Goal: Check status: Check status

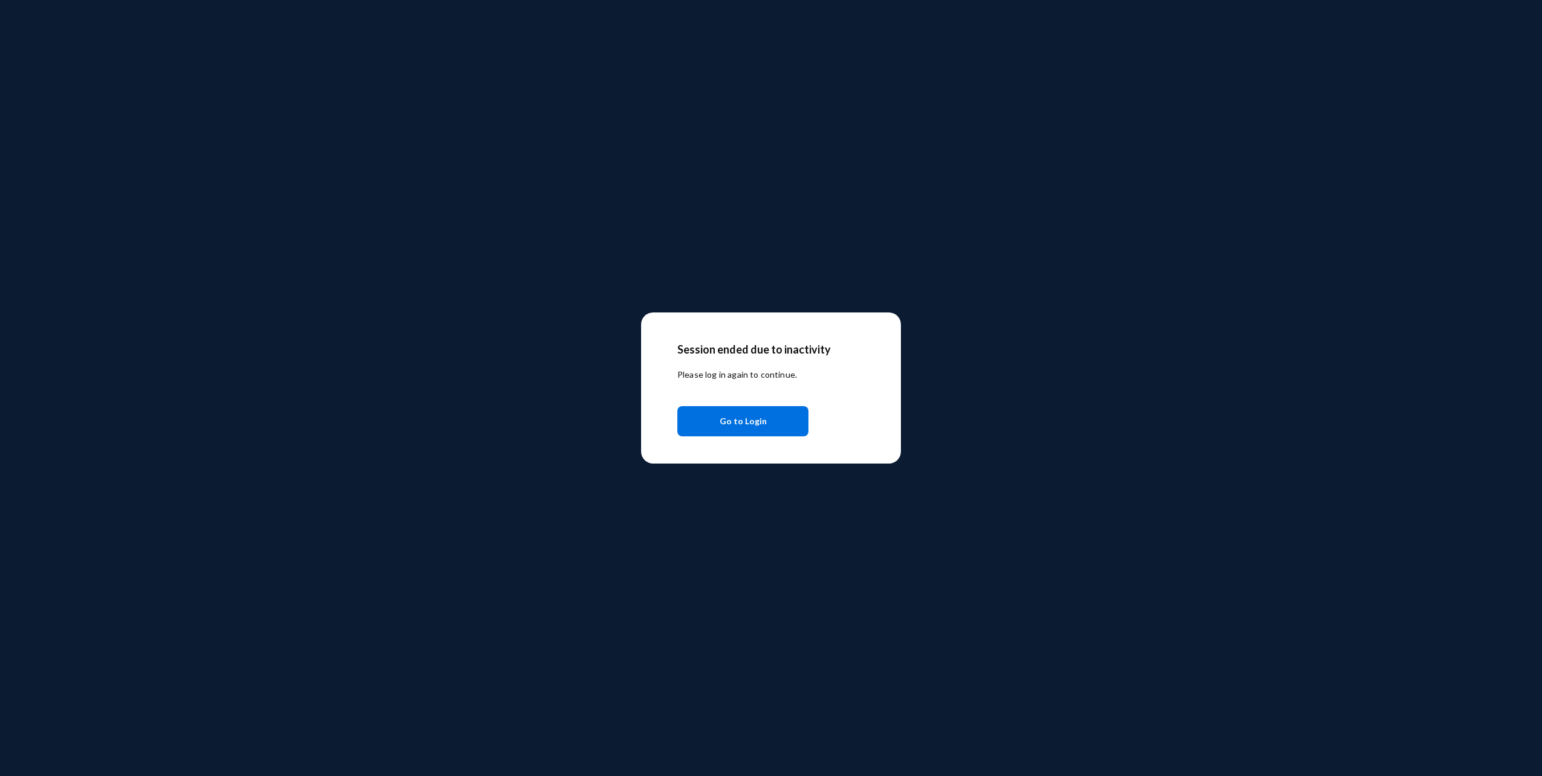
click at [766, 426] on button "Go to Login" at bounding box center [742, 421] width 131 height 30
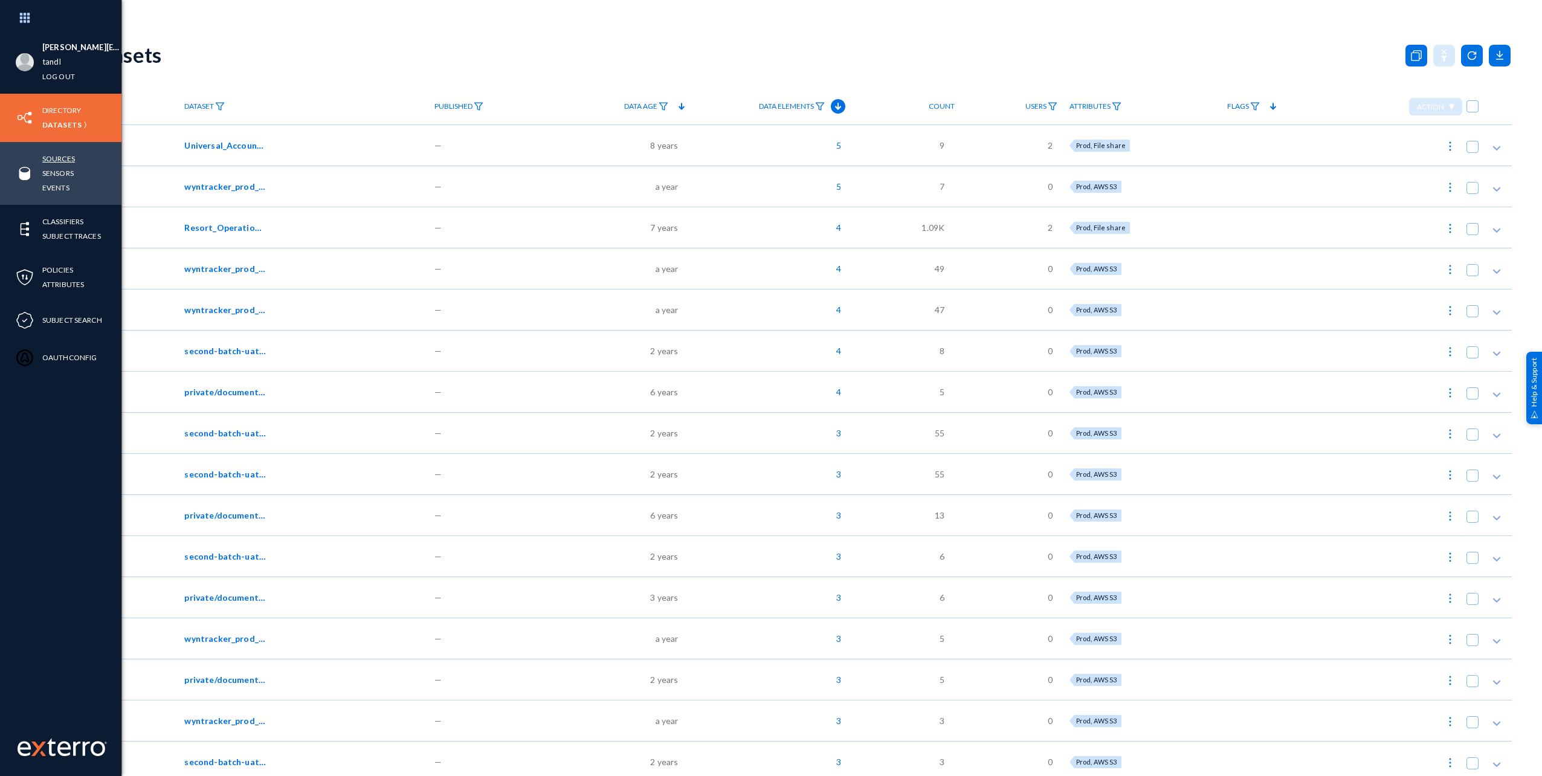
click at [62, 161] on link "Sources" at bounding box center [58, 159] width 33 height 14
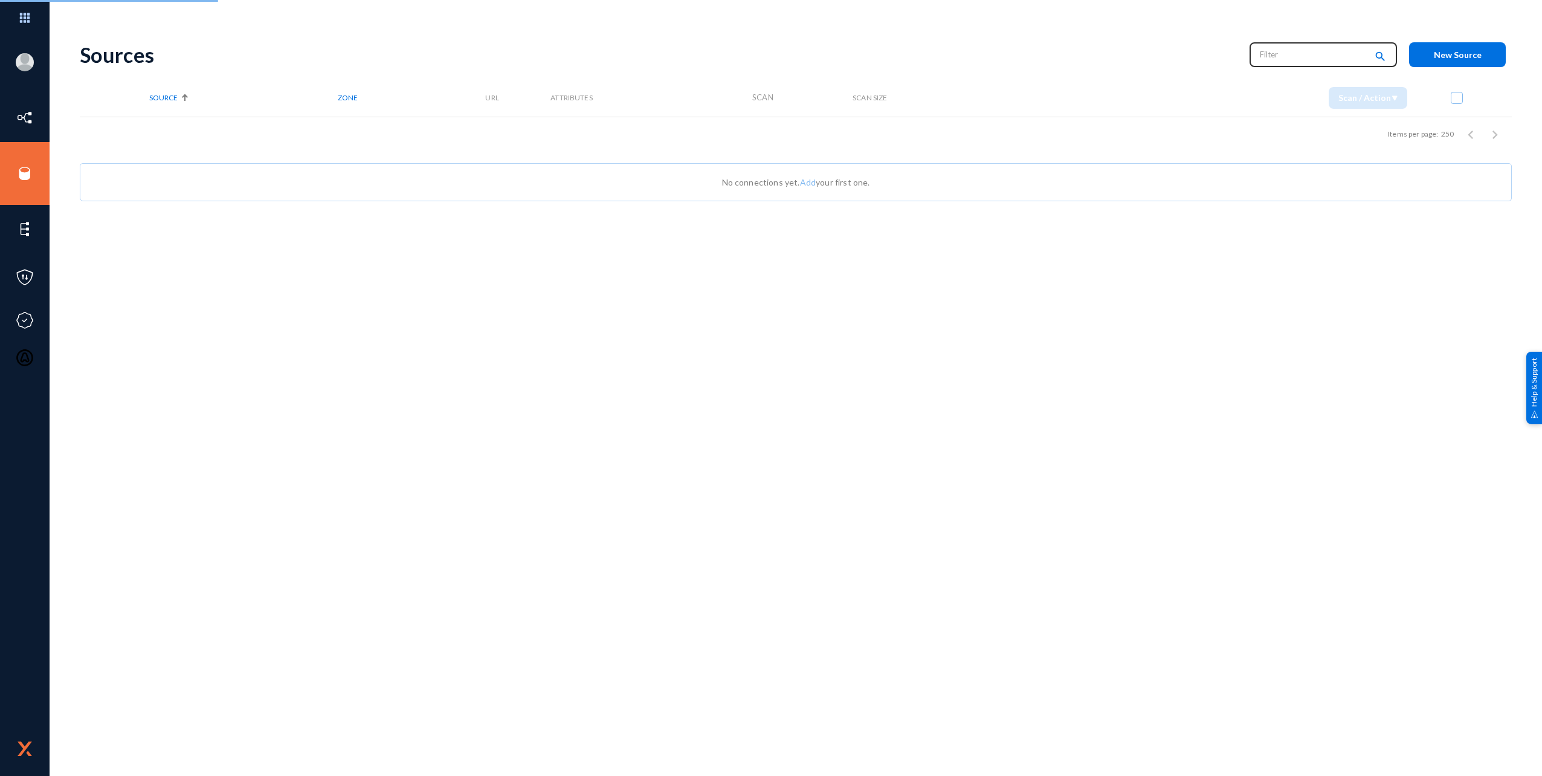
click at [1277, 54] on input "text" at bounding box center [1313, 54] width 106 height 18
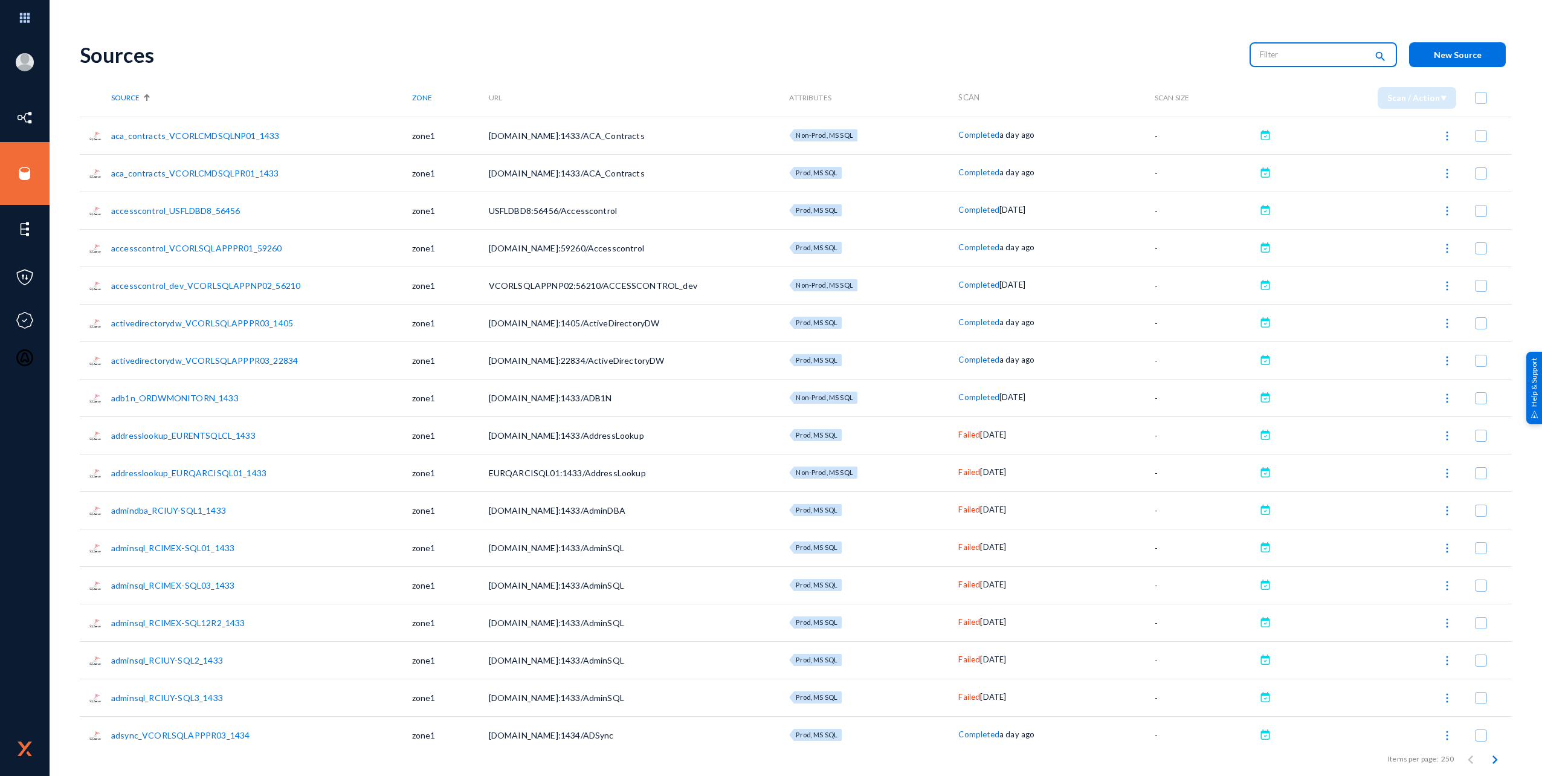
click at [122, 99] on span "Source" at bounding box center [125, 97] width 28 height 9
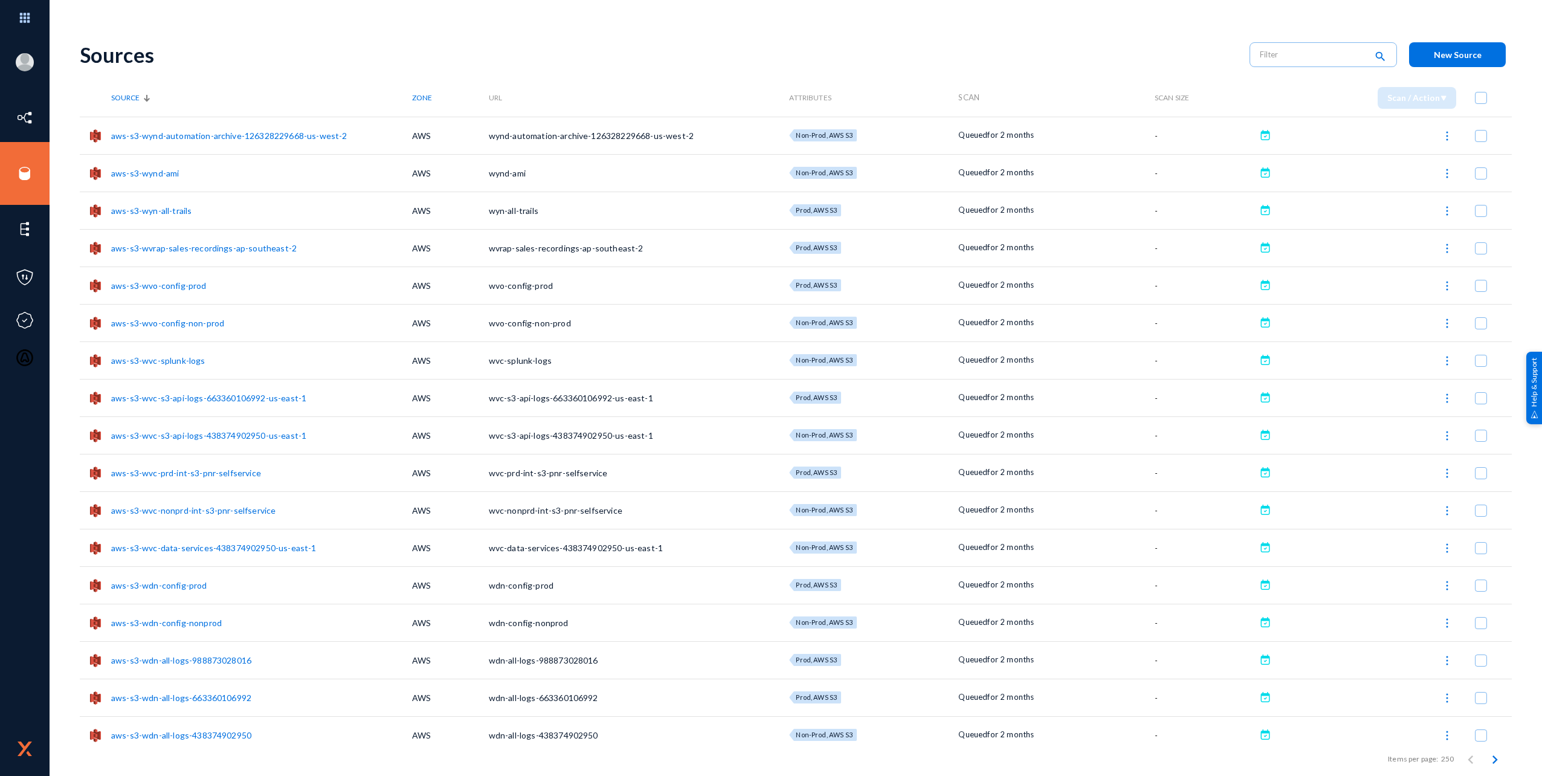
click at [123, 99] on span "Source" at bounding box center [125, 97] width 28 height 9
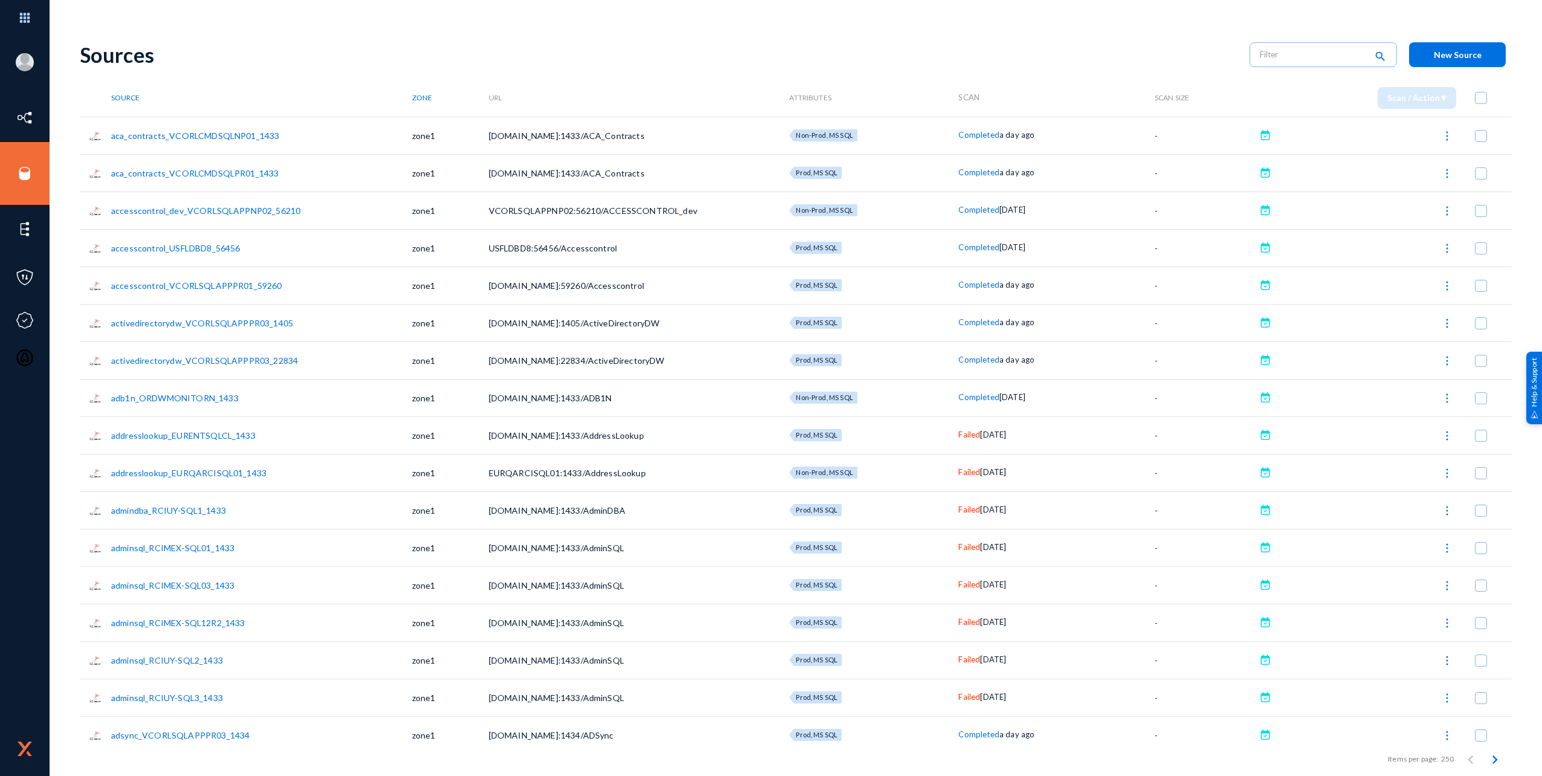
click at [123, 99] on span "Source" at bounding box center [125, 97] width 28 height 9
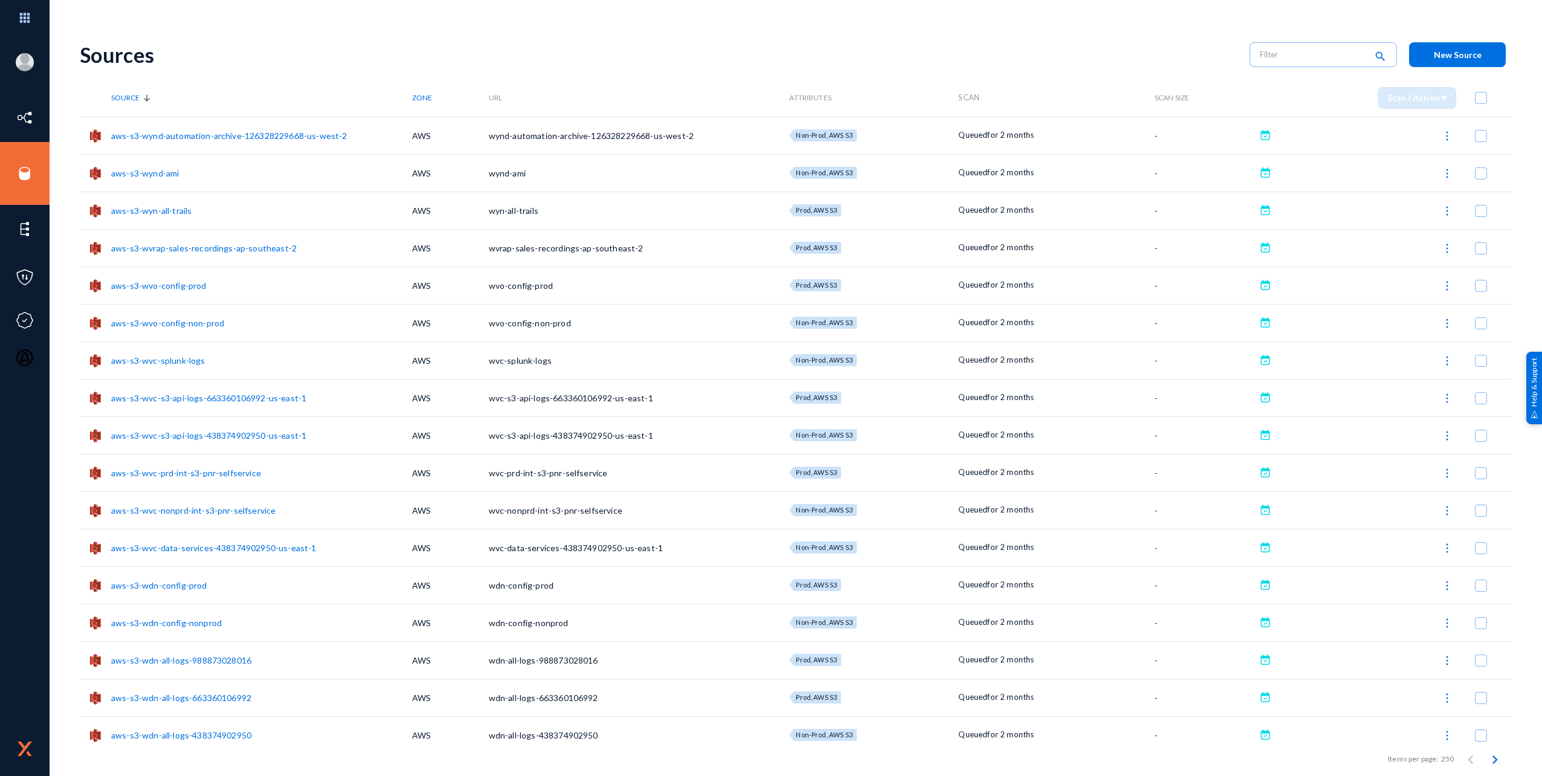
click at [124, 98] on span "Source" at bounding box center [125, 97] width 28 height 9
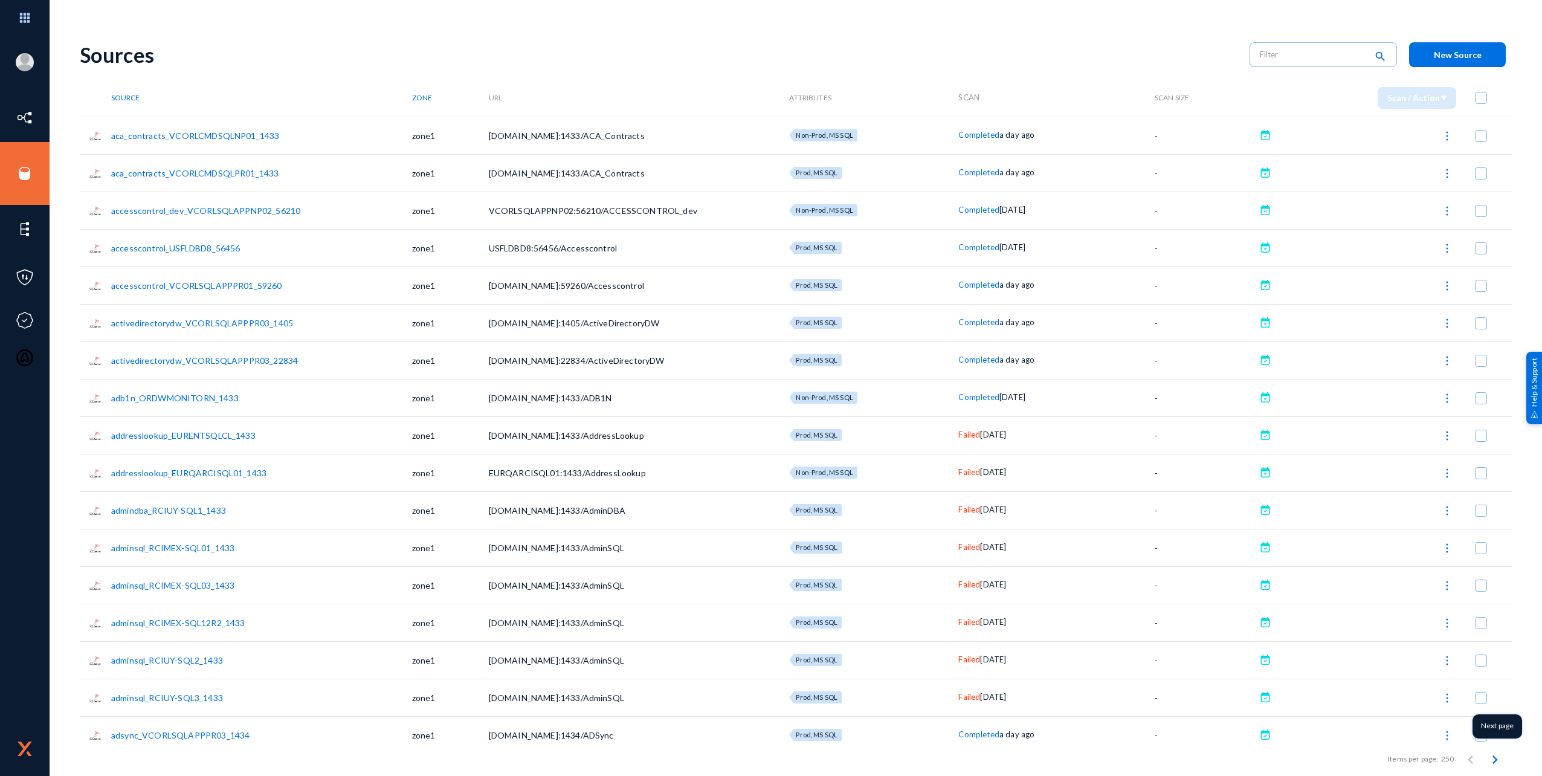
click at [1490, 759] on icon "Next page" at bounding box center [1494, 759] width 17 height 17
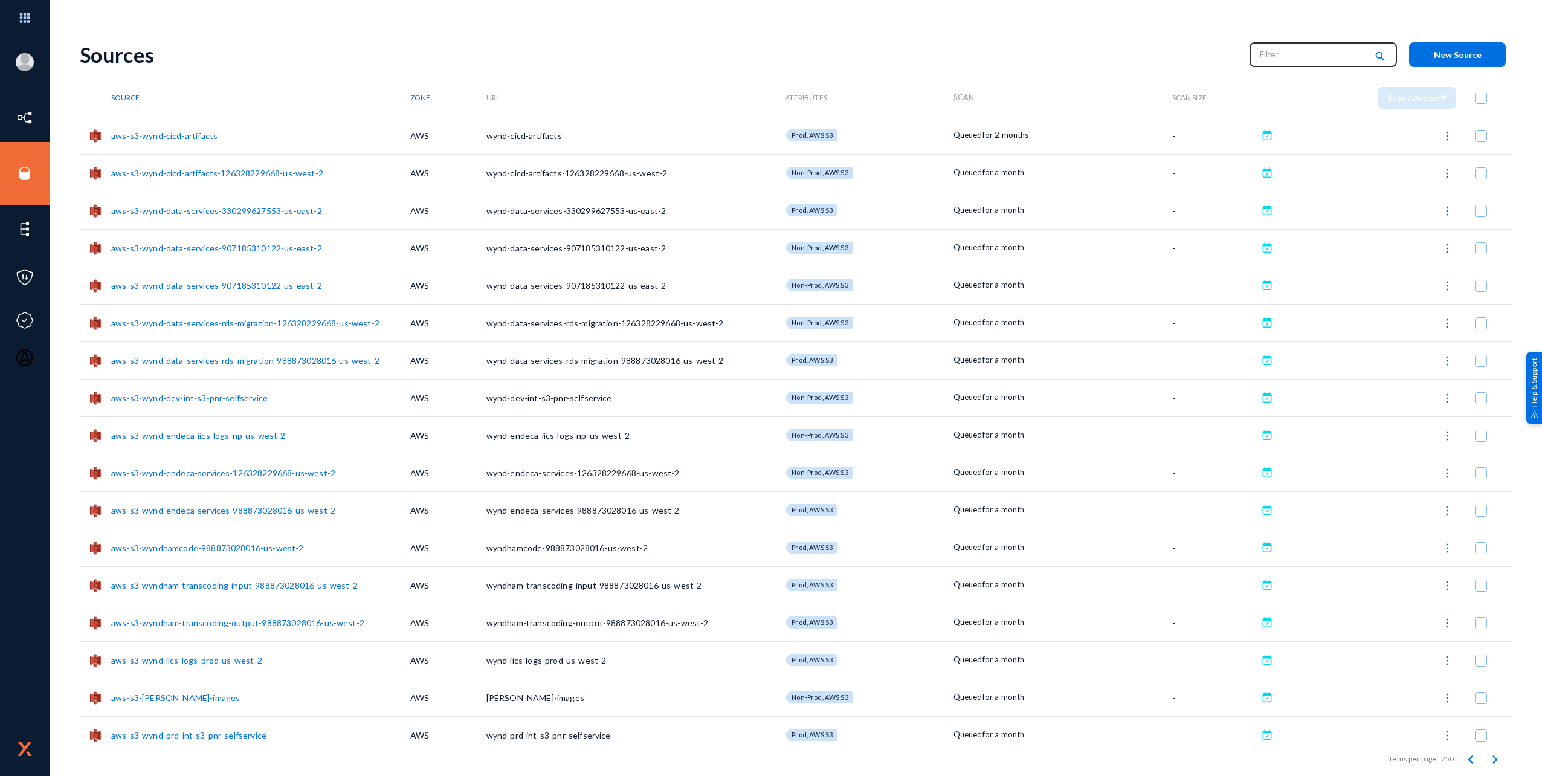
click at [1309, 48] on input "text" at bounding box center [1313, 54] width 106 height 18
click at [1301, 54] on input "DEV" at bounding box center [1313, 54] width 106 height 18
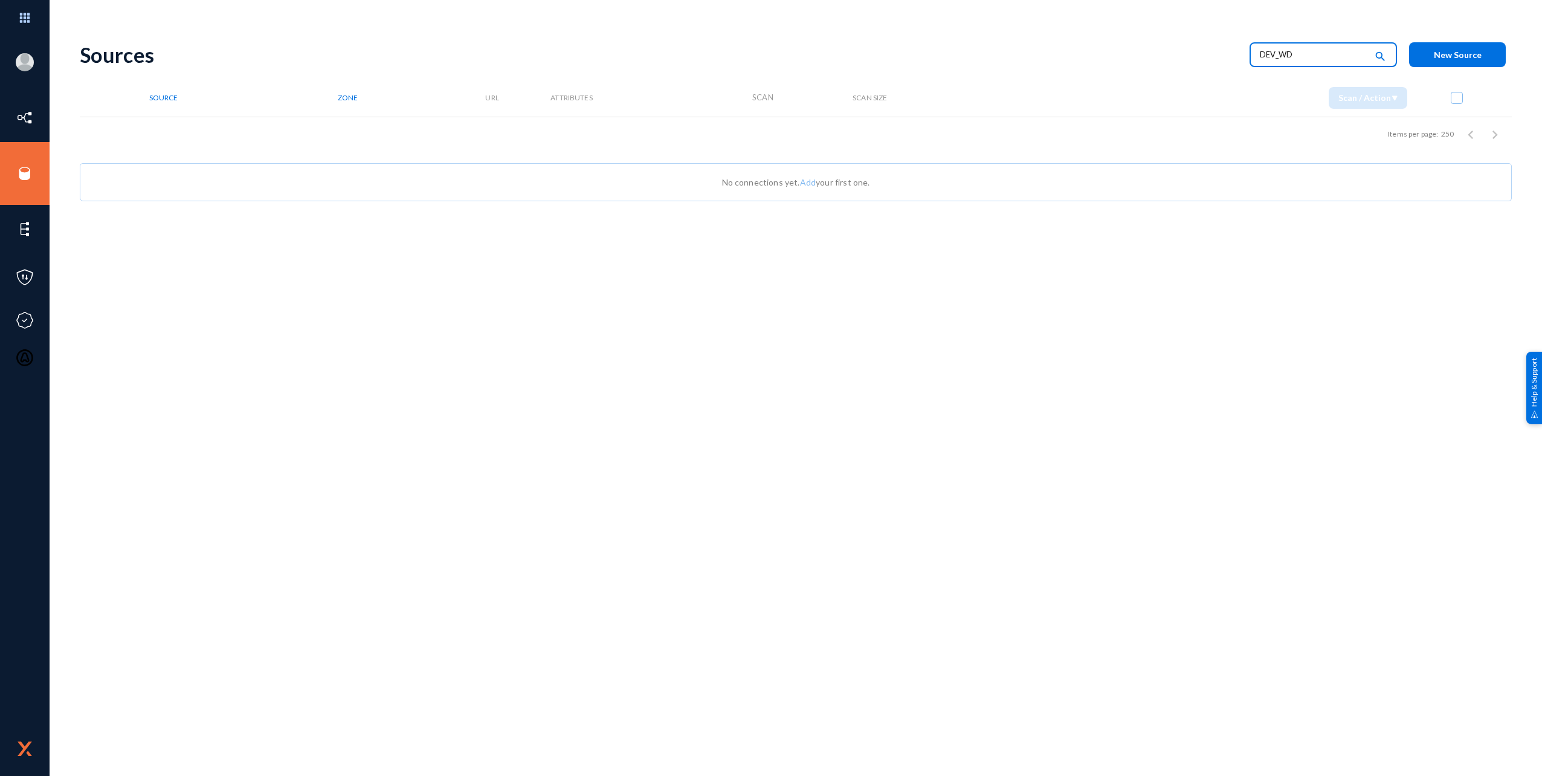
type input "DEV_WD"
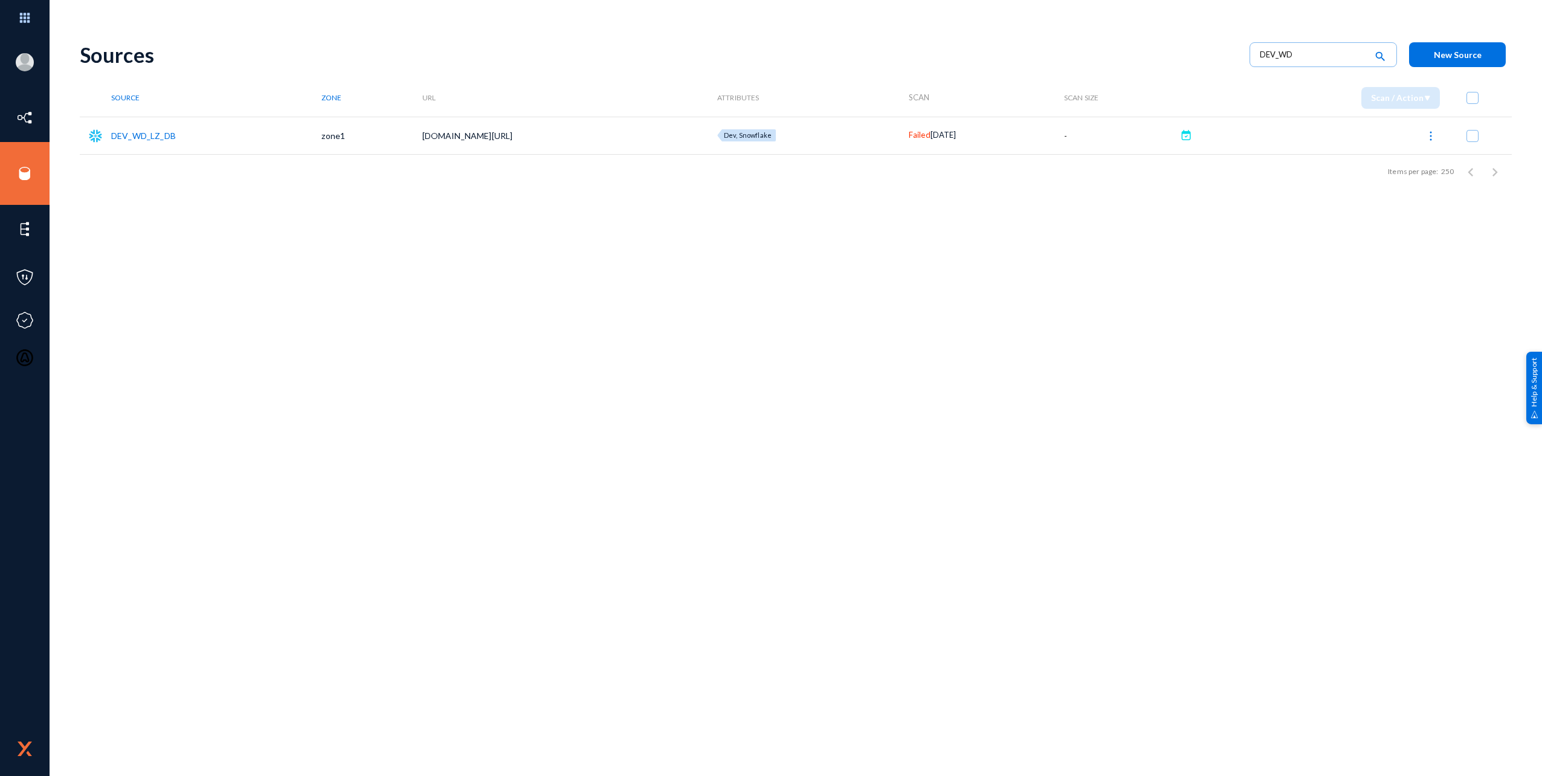
click at [138, 137] on link "DEV_WD_LZ_DB" at bounding box center [143, 136] width 65 height 10
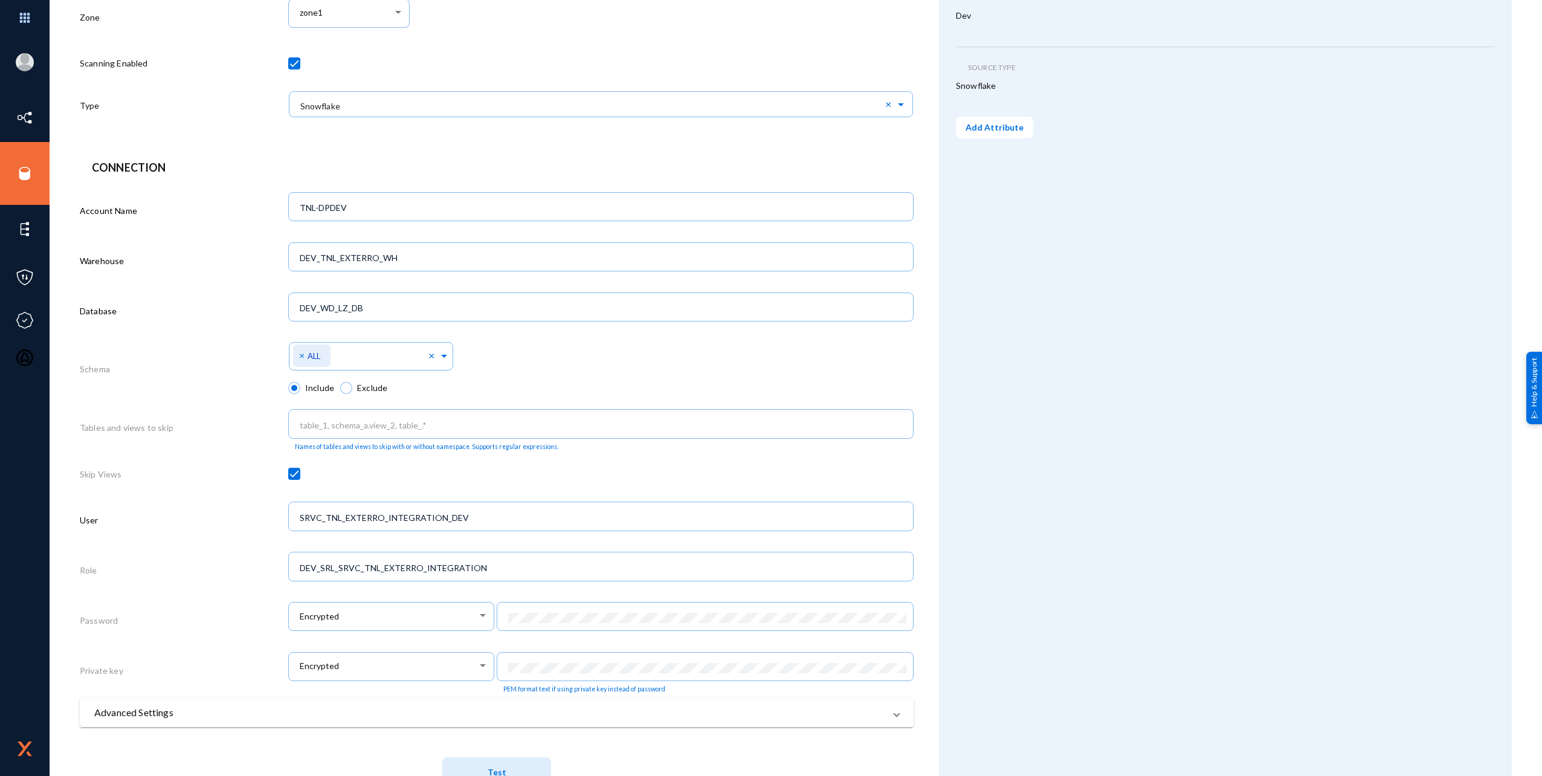
scroll to position [242, 0]
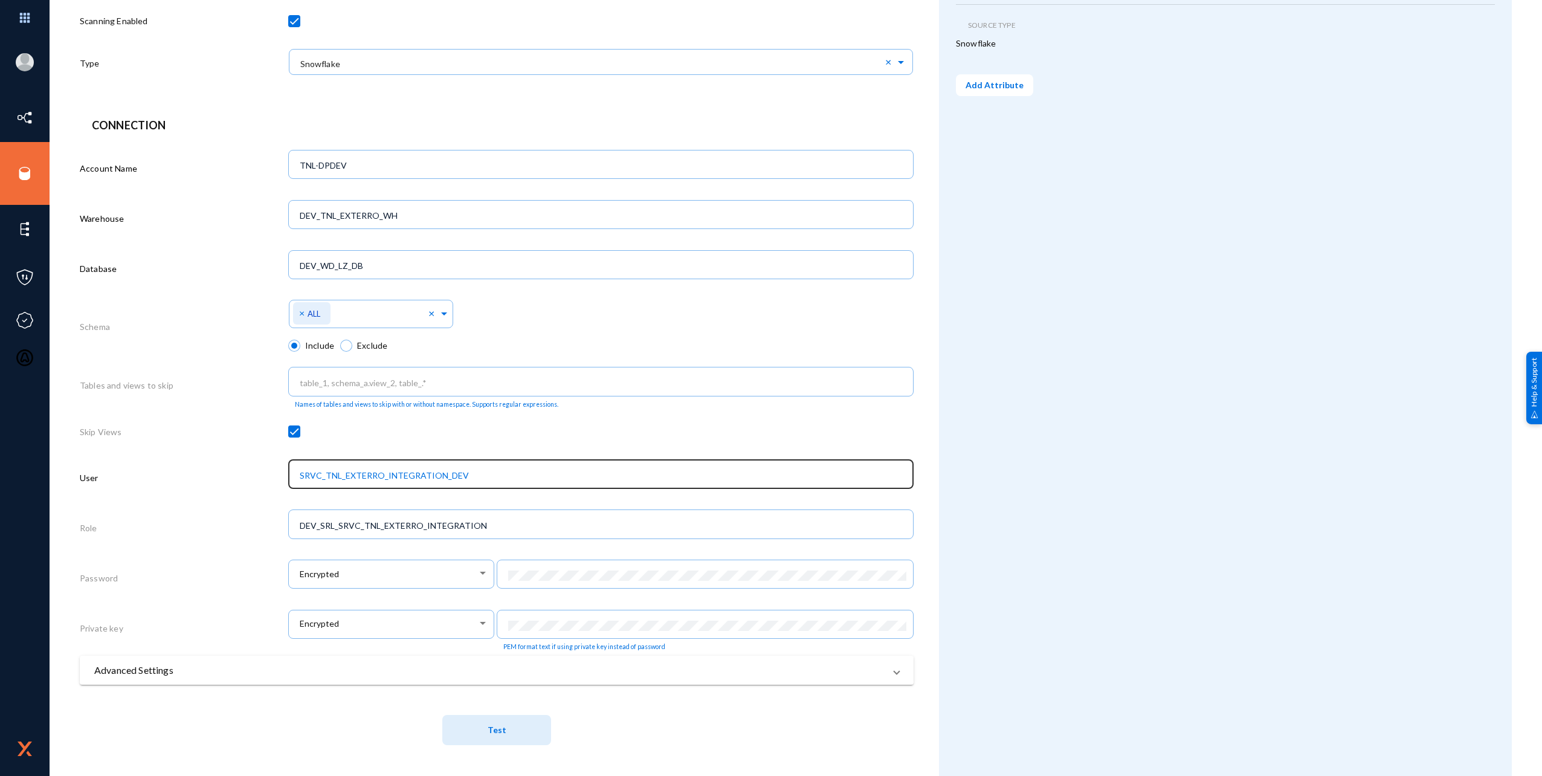
click at [413, 479] on input "SRVC_TNL_EXTERRO_INTEGRATION_DEV" at bounding box center [604, 475] width 608 height 11
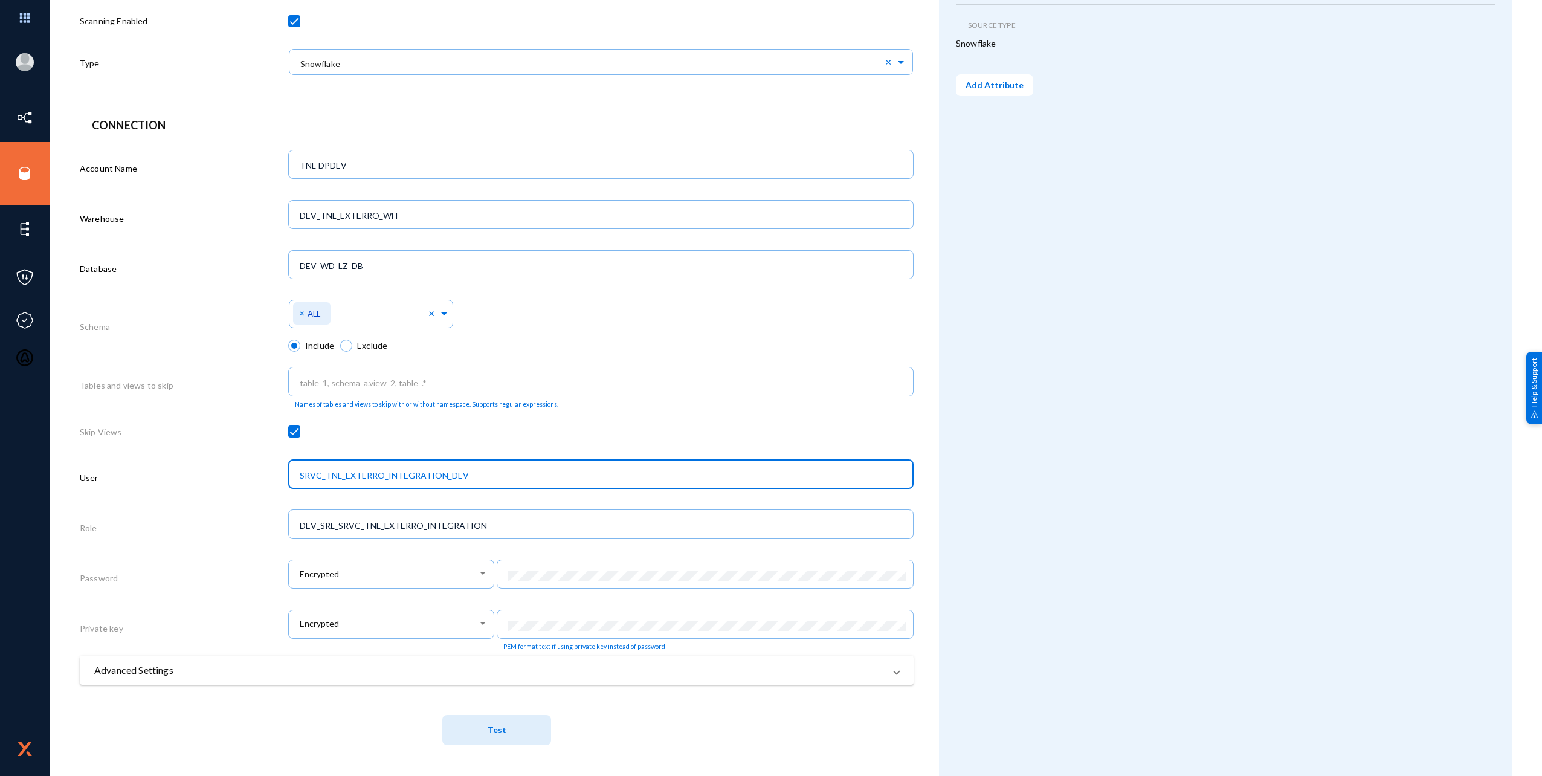
click at [413, 479] on input "SRVC_TNL_EXTERRO_INTEGRATION_DEV" at bounding box center [604, 475] width 608 height 11
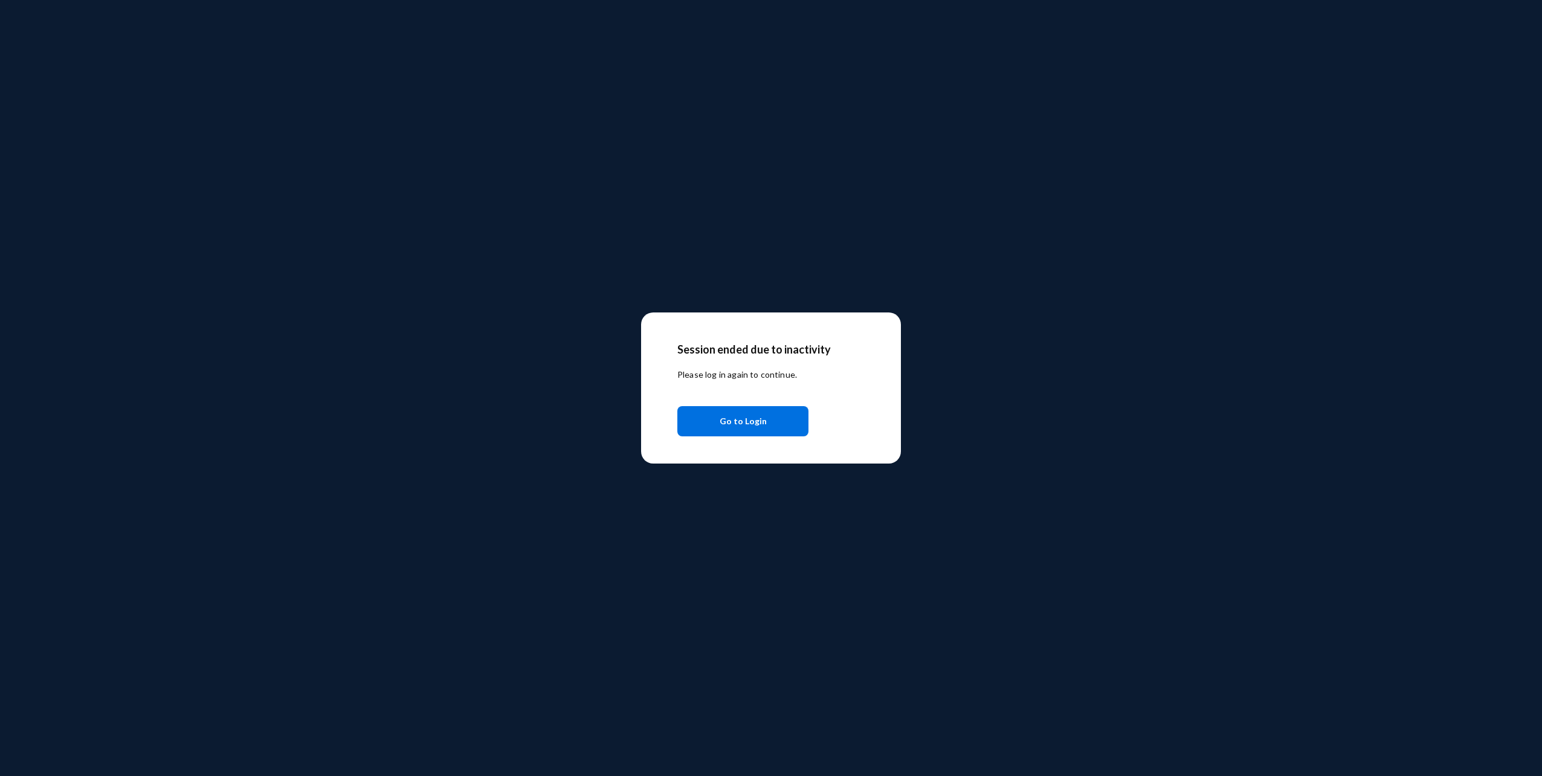
click at [737, 429] on span "Go to Login" at bounding box center [743, 421] width 47 height 22
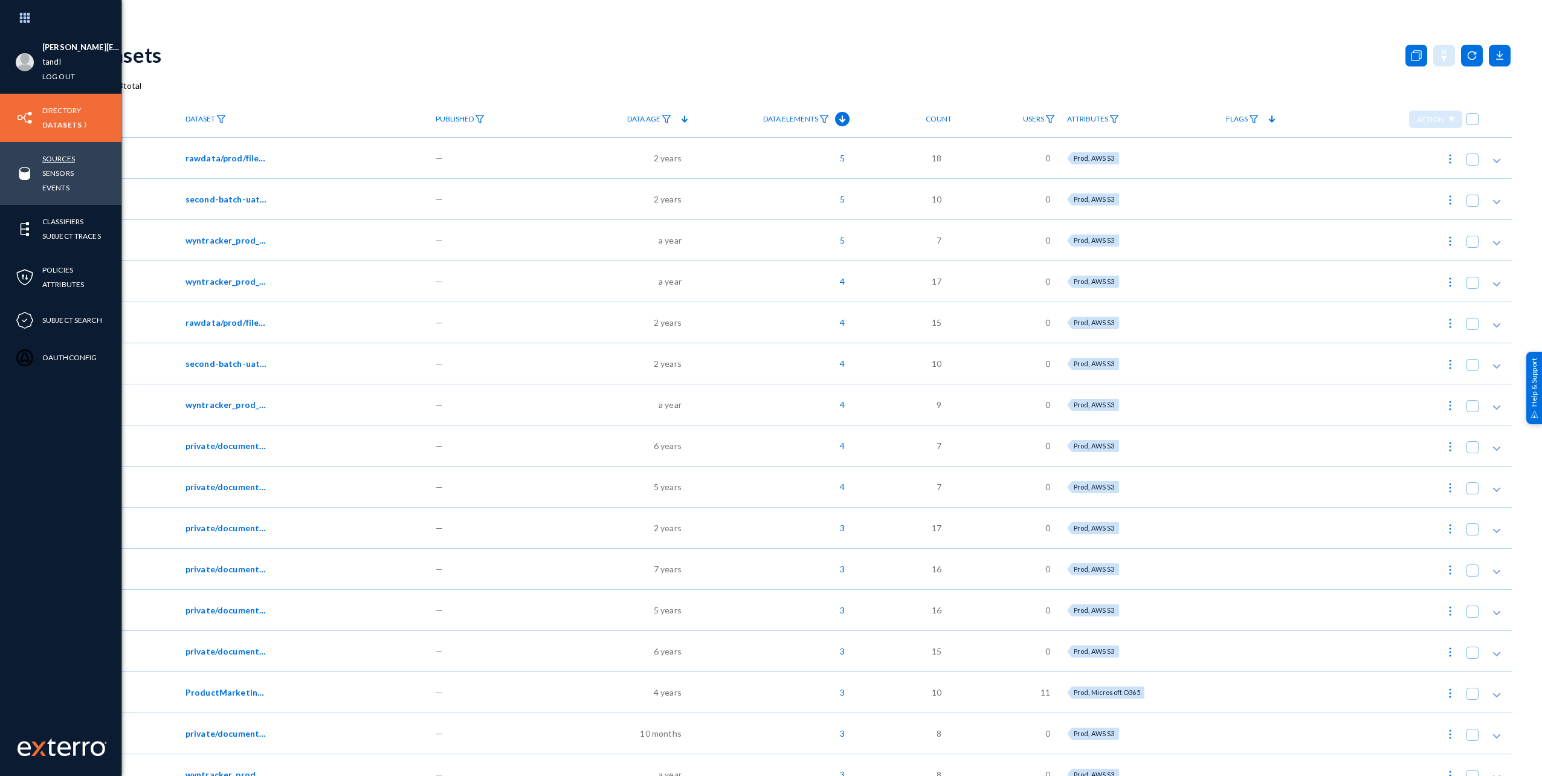
click at [52, 156] on link "Sources" at bounding box center [58, 159] width 33 height 14
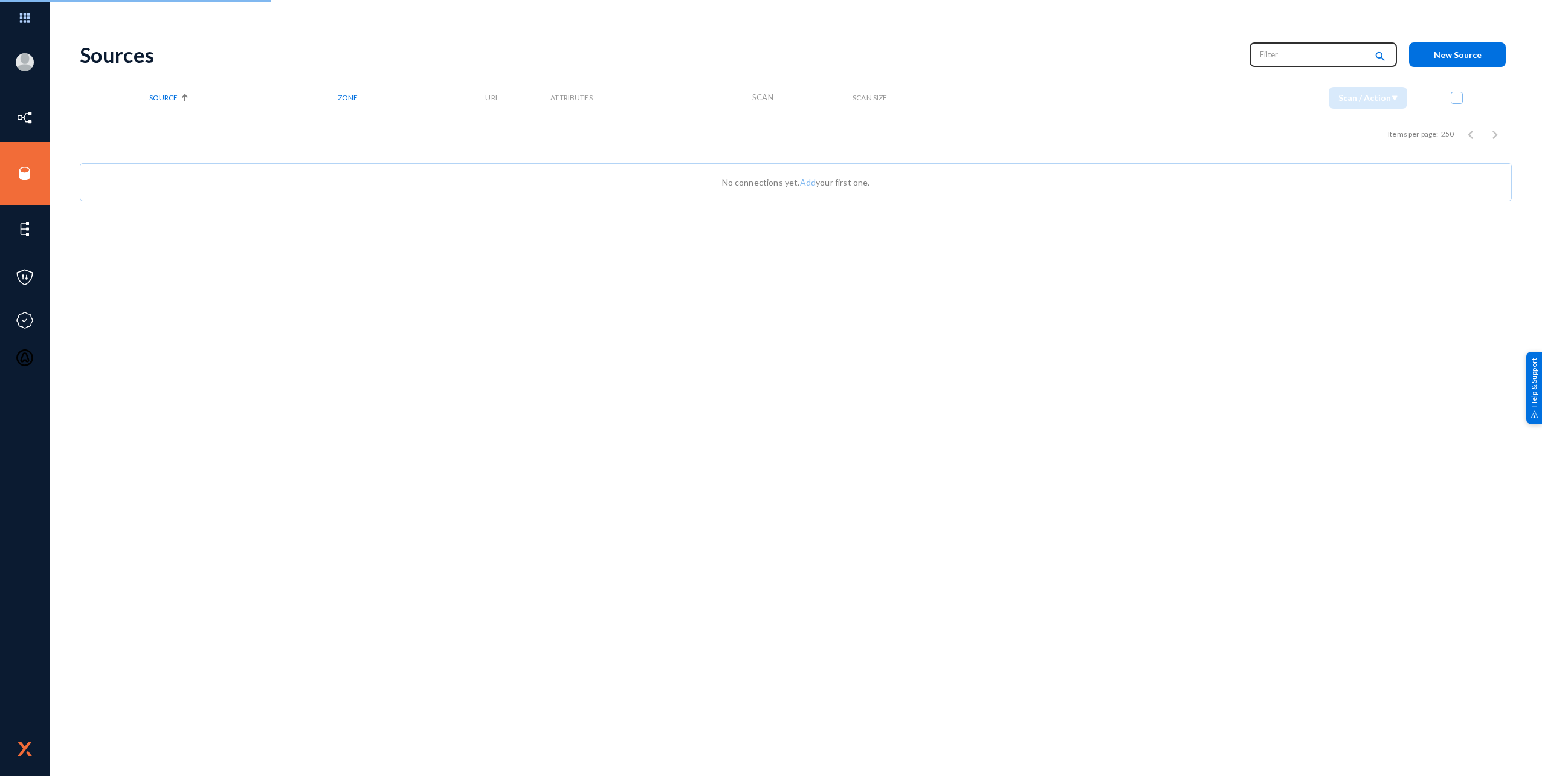
click at [1269, 60] on input "text" at bounding box center [1313, 54] width 106 height 18
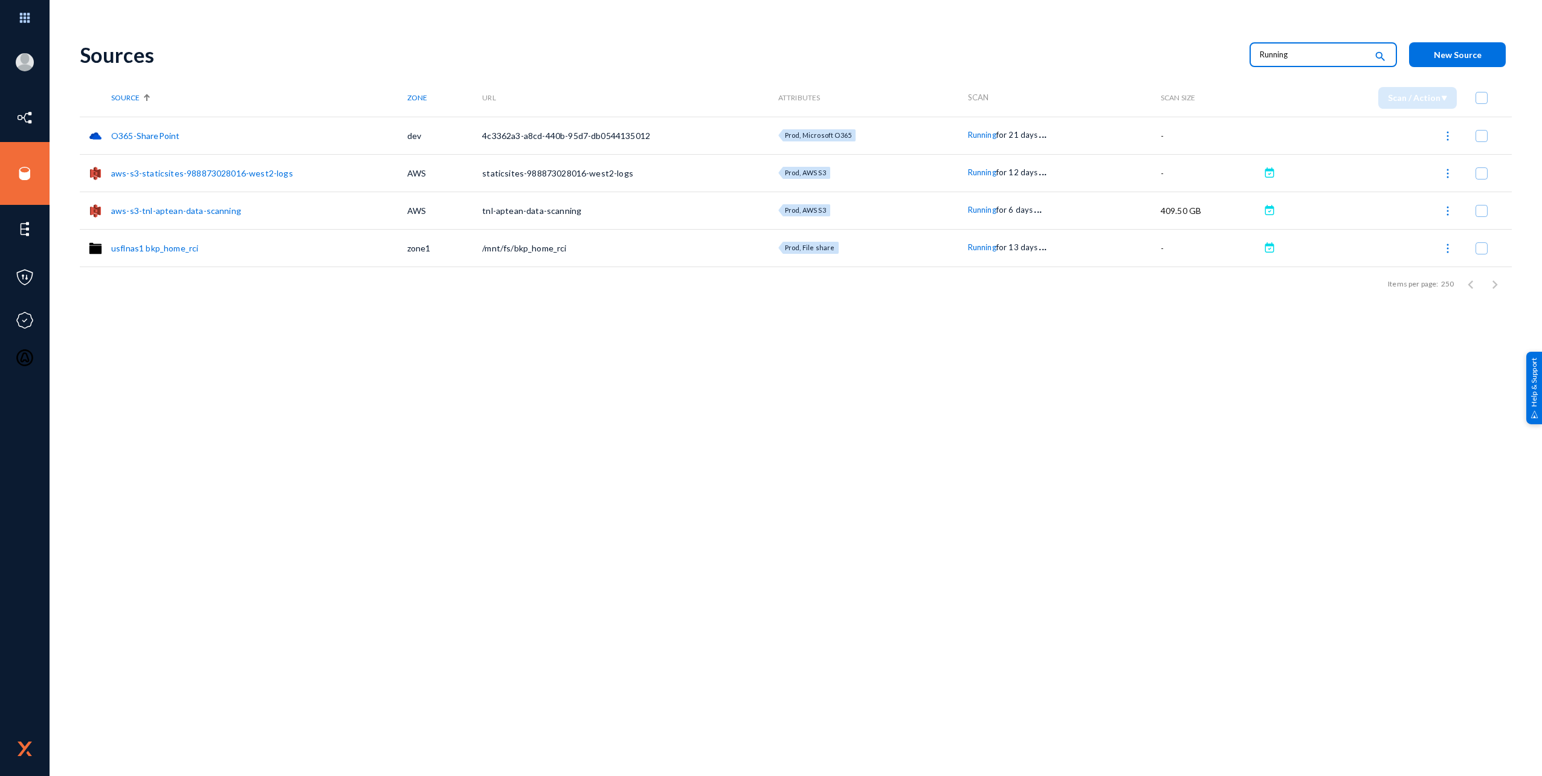
click at [646, 532] on div "Sources Running search New Source Source Zone URL Attributes Scan Scan Size Sca…" at bounding box center [796, 403] width 1432 height 746
click at [1264, 53] on input "Running" at bounding box center [1313, 54] width 106 height 18
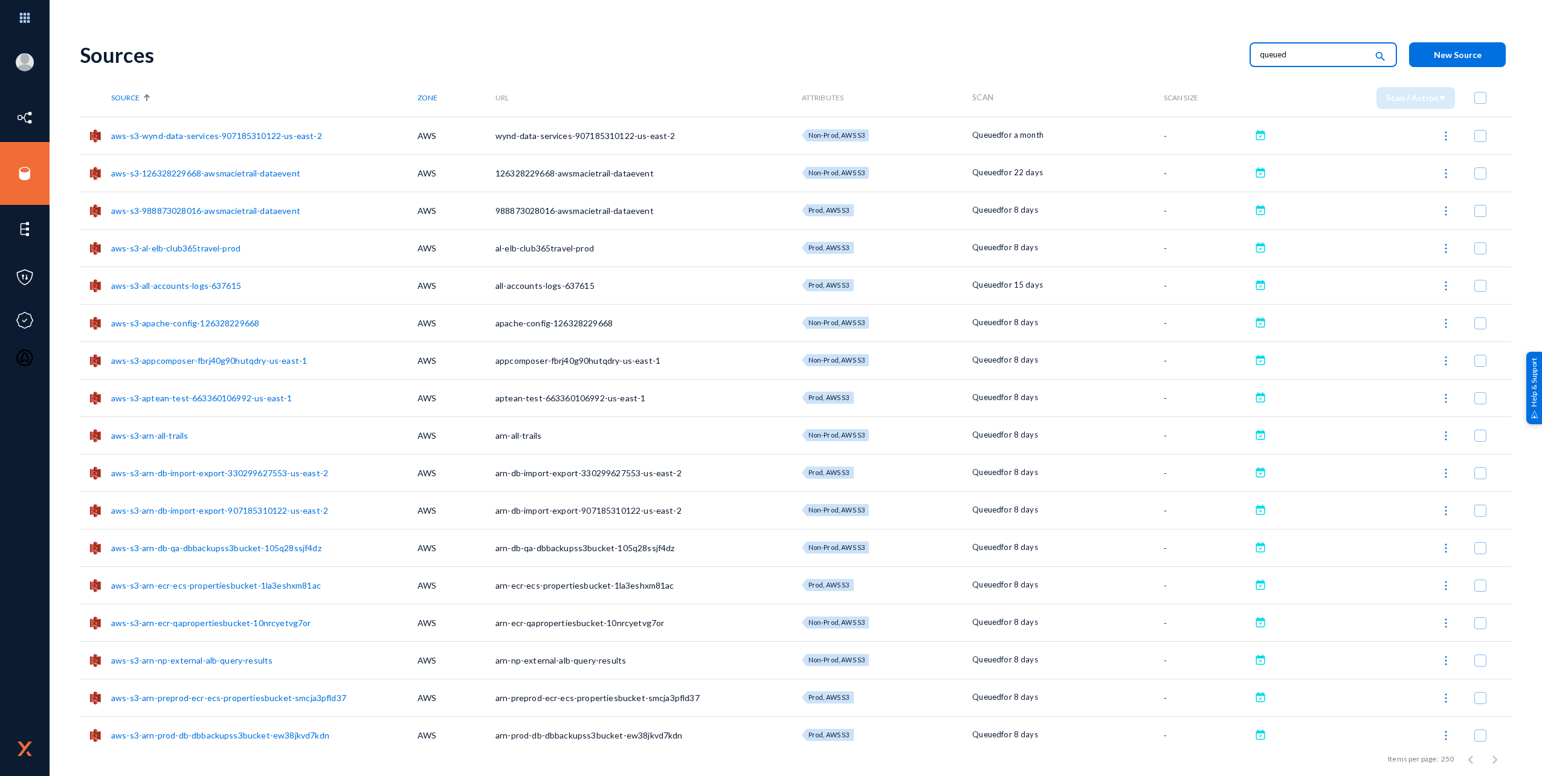
click at [1294, 59] on input "queued" at bounding box center [1313, 54] width 106 height 18
type input "DEV_"
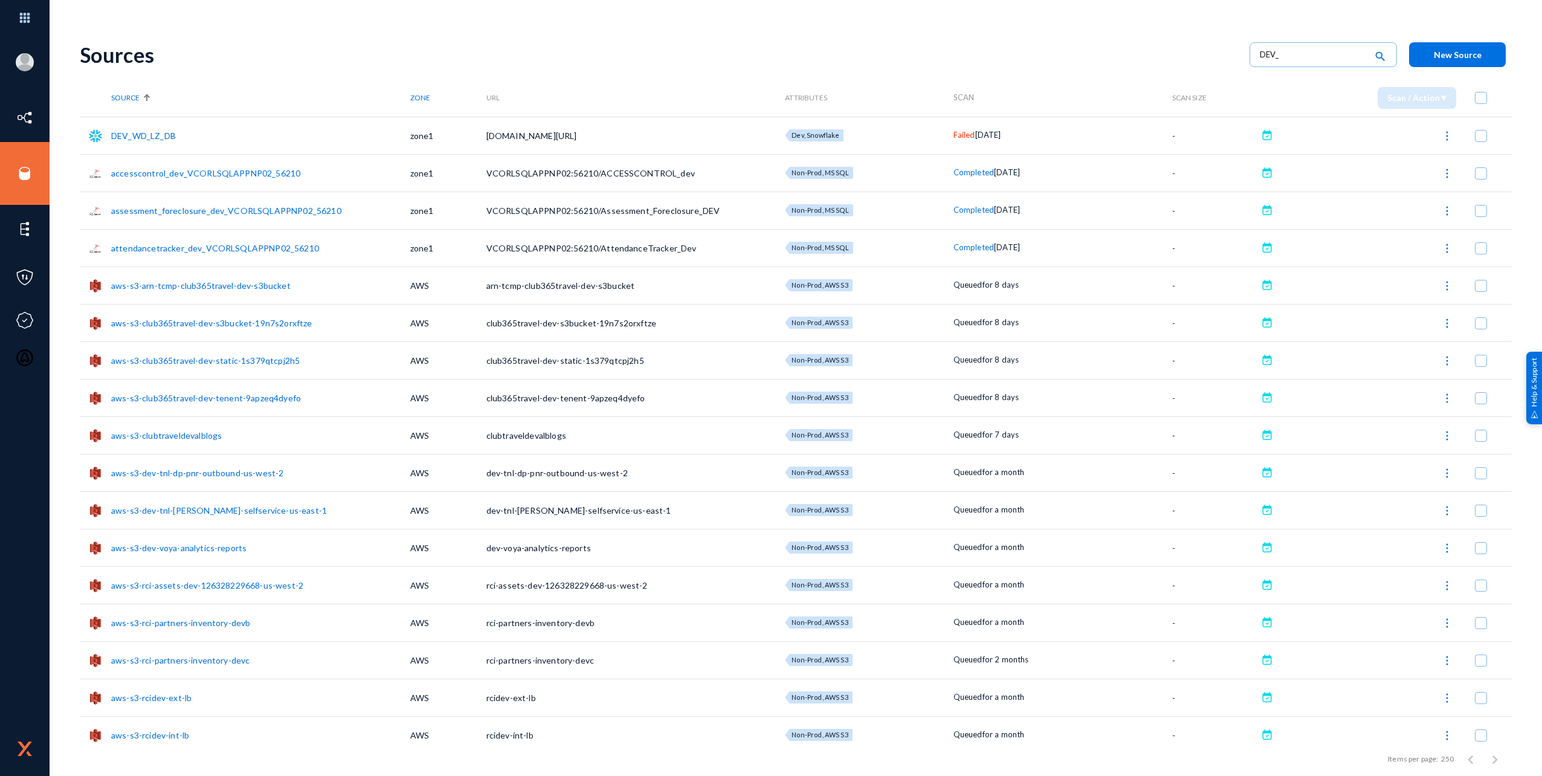
click at [957, 131] on span "Failed" at bounding box center [964, 135] width 22 height 10
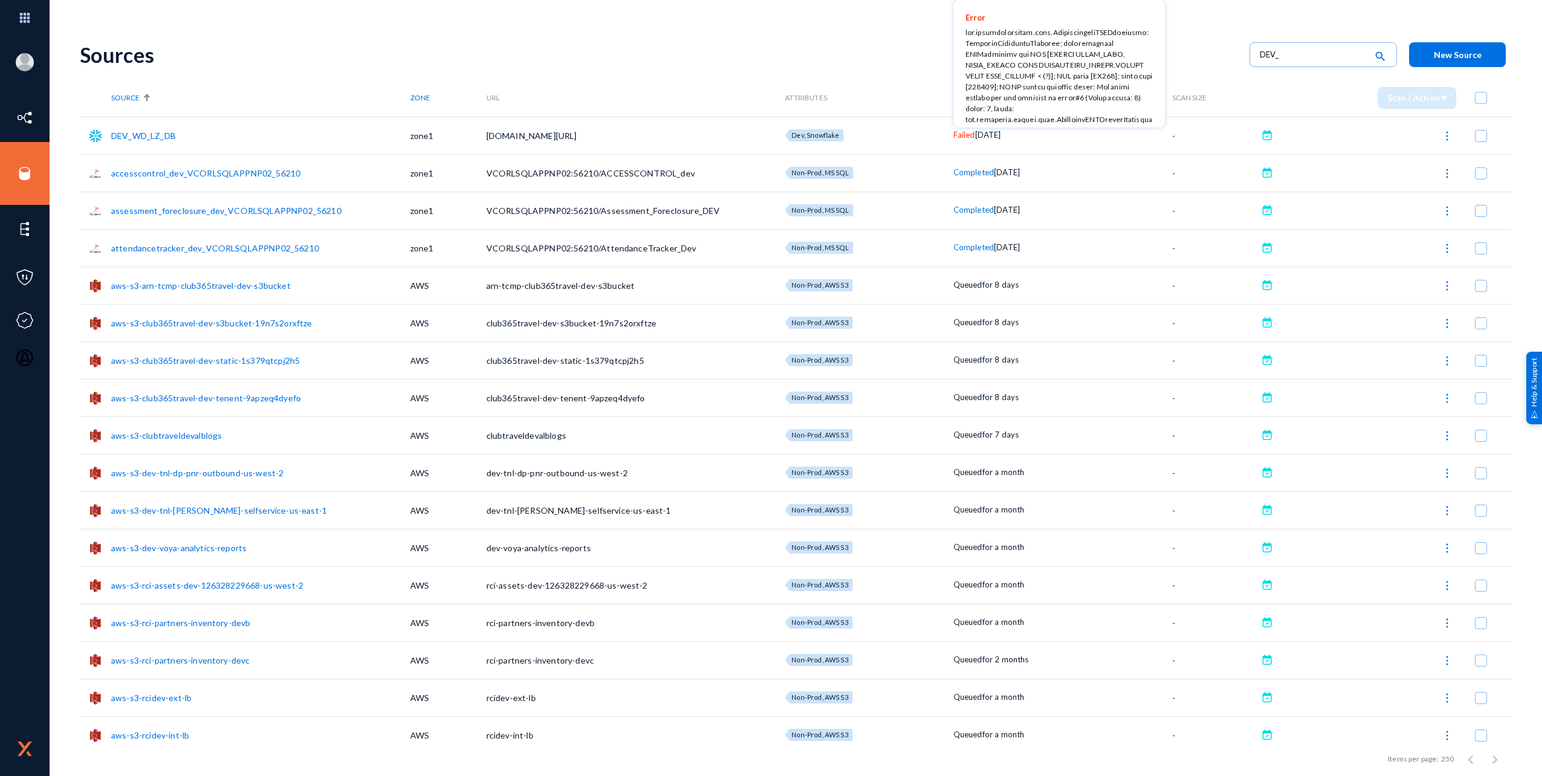
click at [545, 46] on div at bounding box center [771, 388] width 1542 height 776
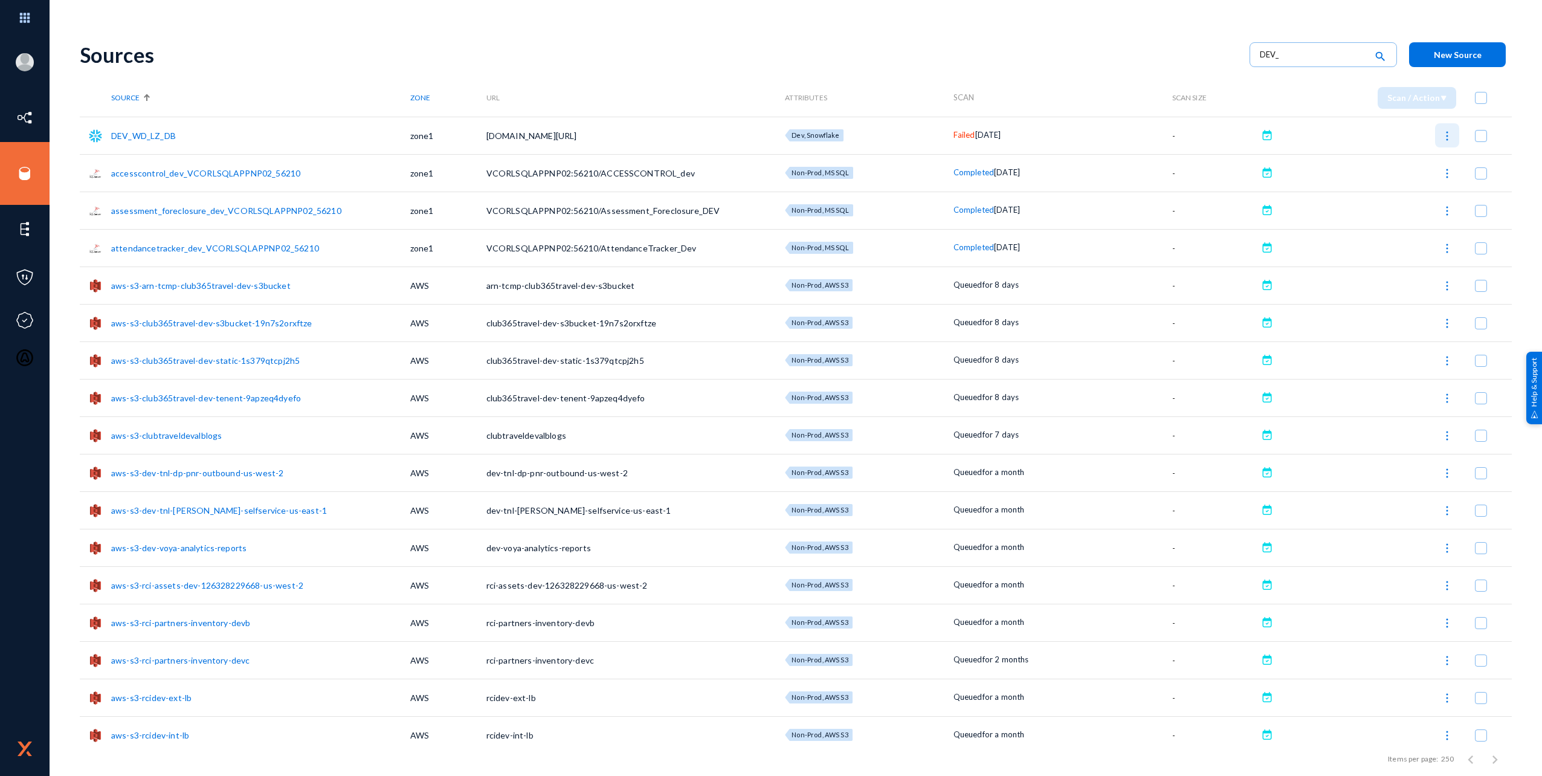
click at [1443, 134] on img at bounding box center [1447, 136] width 12 height 12
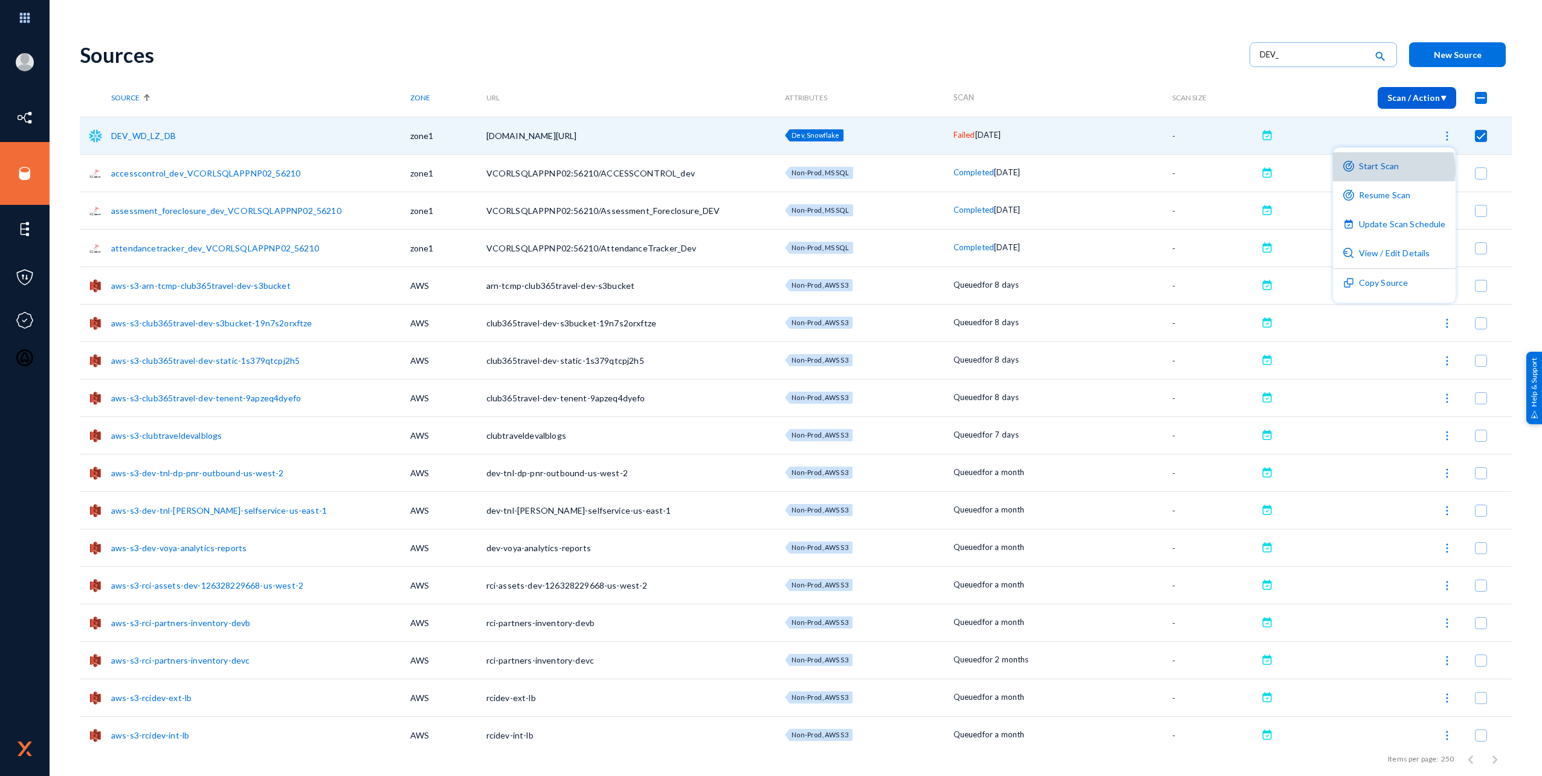
click at [1394, 169] on button "Start Scan" at bounding box center [1394, 166] width 123 height 29
checkbox input "false"
